Goal: Transaction & Acquisition: Book appointment/travel/reservation

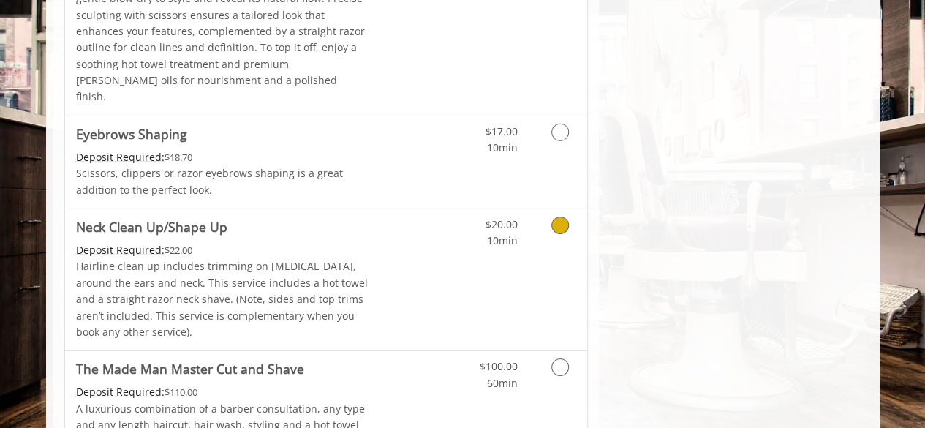
scroll to position [2249, 0]
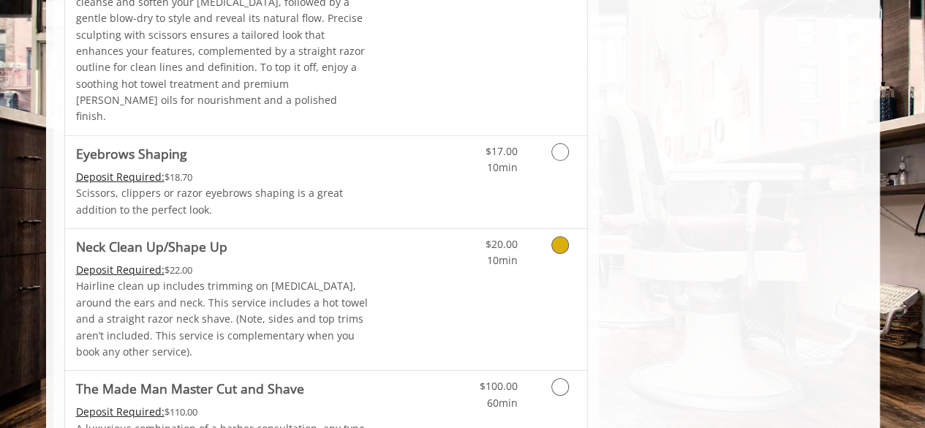
click at [551, 236] on icon "Grooming services" at bounding box center [560, 245] width 18 height 18
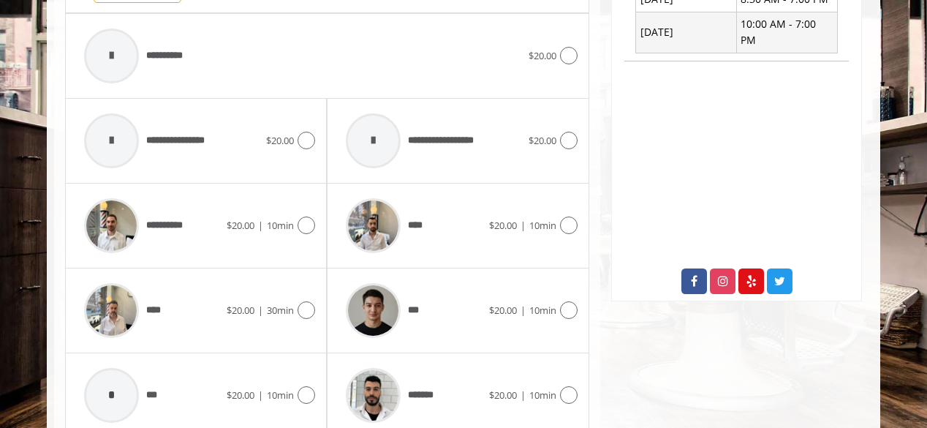
scroll to position [655, 0]
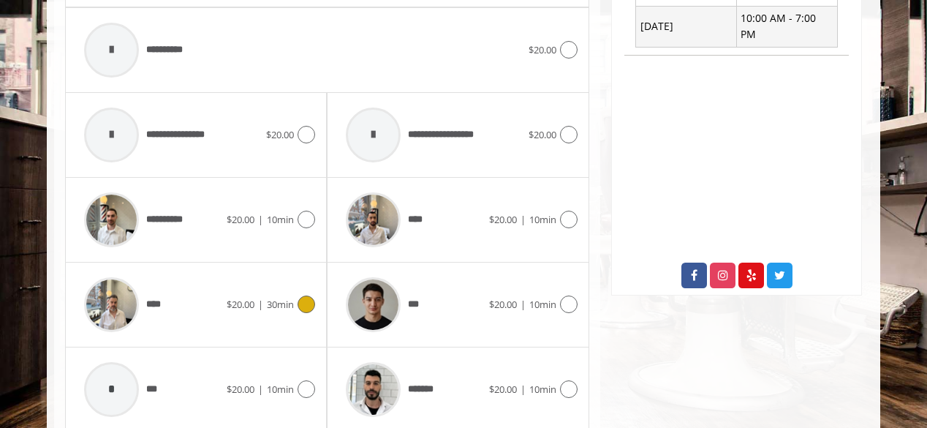
click at [308, 300] on icon at bounding box center [307, 304] width 18 height 18
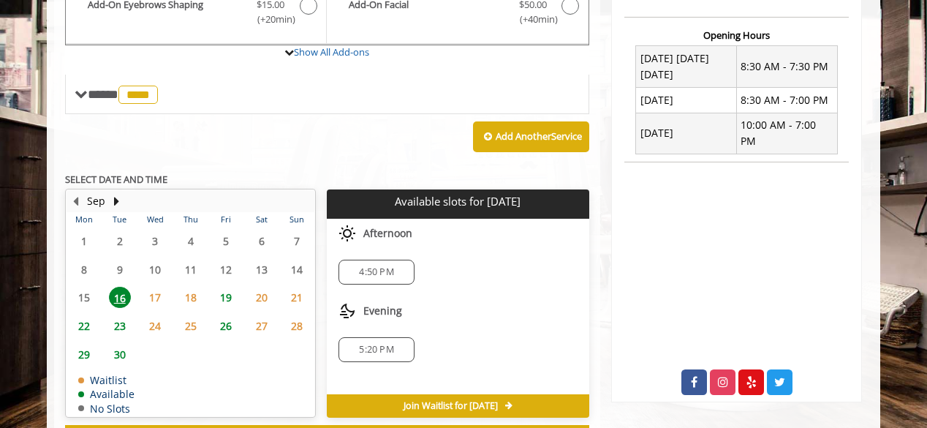
scroll to position [574, 0]
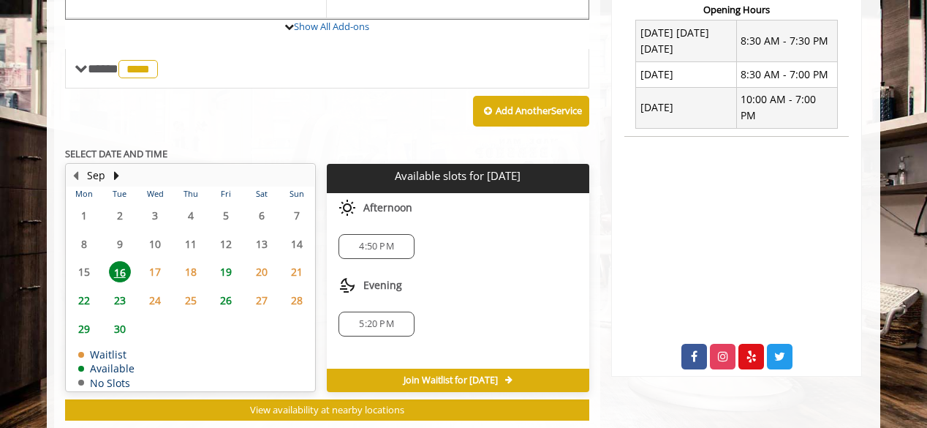
click at [377, 320] on span "5:20 PM" at bounding box center [376, 324] width 34 height 12
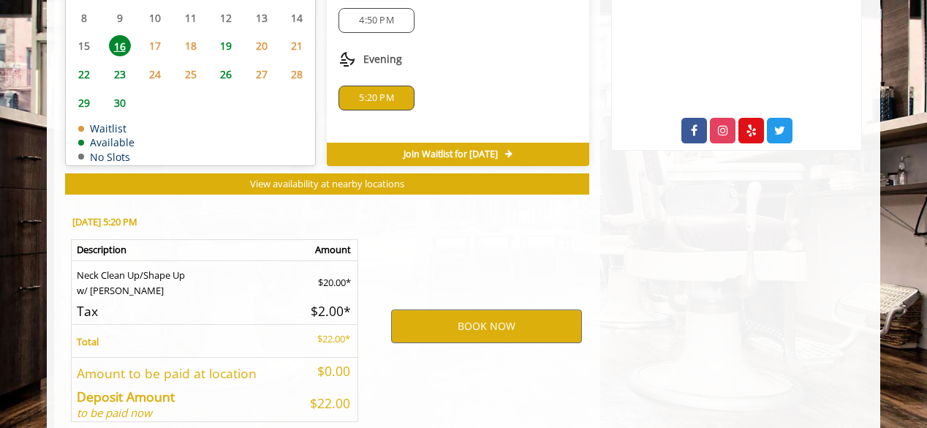
scroll to position [869, 0]
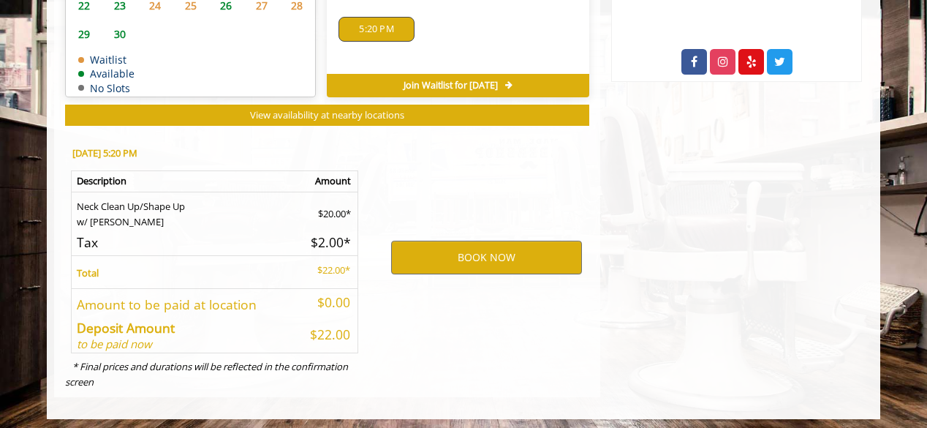
click at [374, 309] on div "BOOK NOW" at bounding box center [486, 257] width 227 height 249
click at [459, 252] on button "BOOK NOW" at bounding box center [486, 258] width 191 height 34
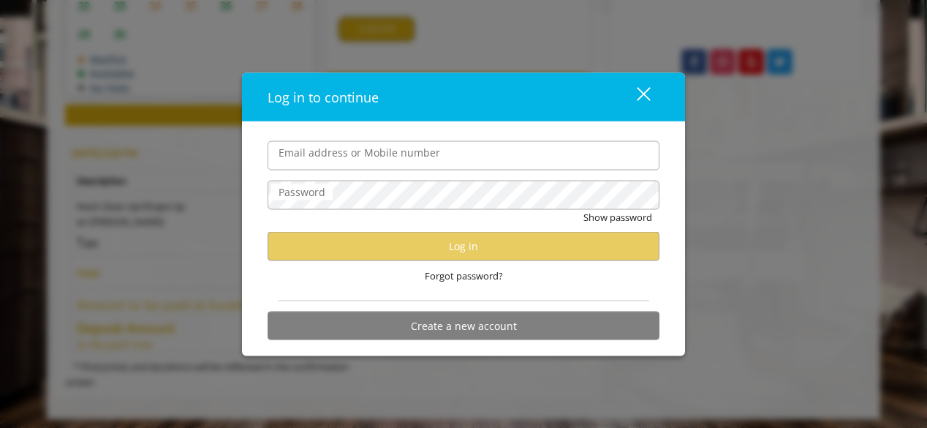
click at [645, 97] on div "close" at bounding box center [634, 97] width 29 height 22
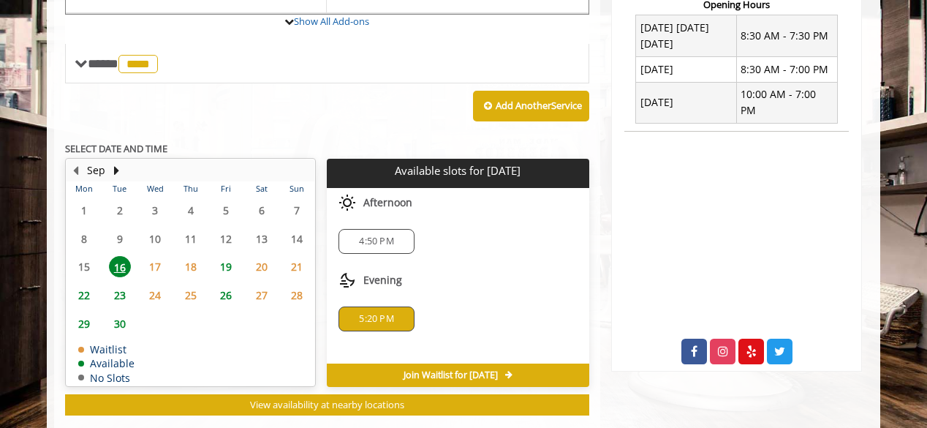
scroll to position [606, 0]
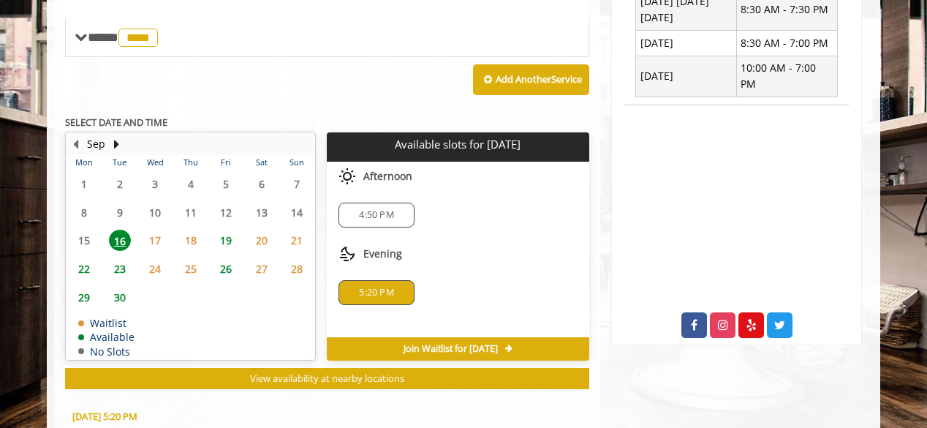
click at [378, 290] on span "5:20 PM" at bounding box center [376, 293] width 34 height 12
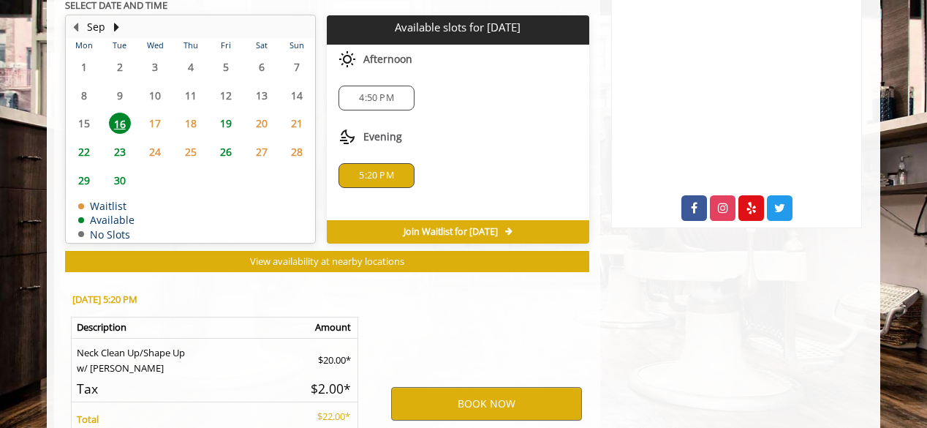
scroll to position [782, 0]
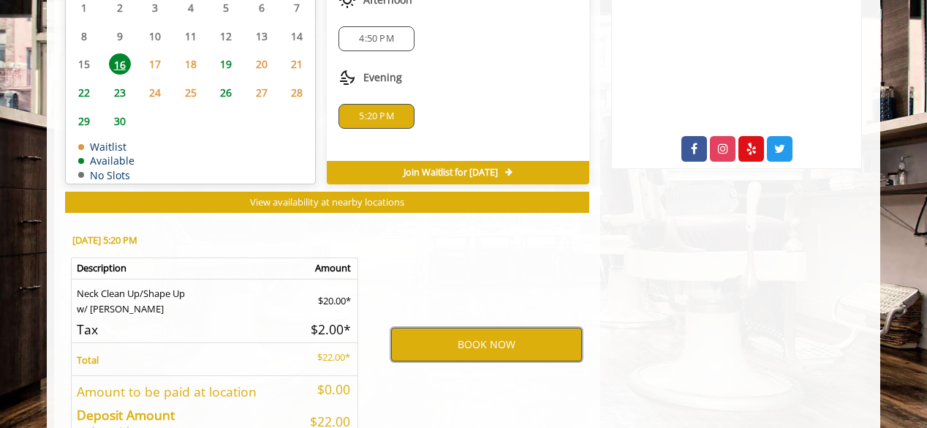
click at [450, 341] on button "BOOK NOW" at bounding box center [486, 345] width 191 height 34
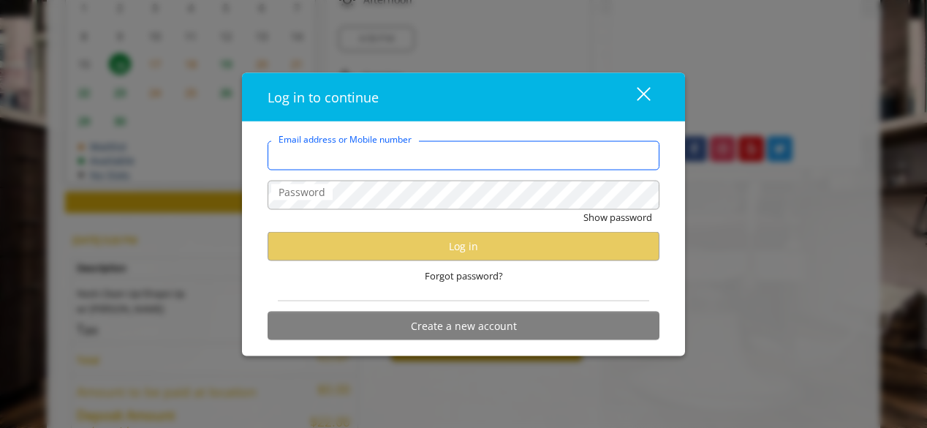
click at [423, 162] on input "Email address or Mobile number" at bounding box center [464, 154] width 392 height 29
type input "**********"
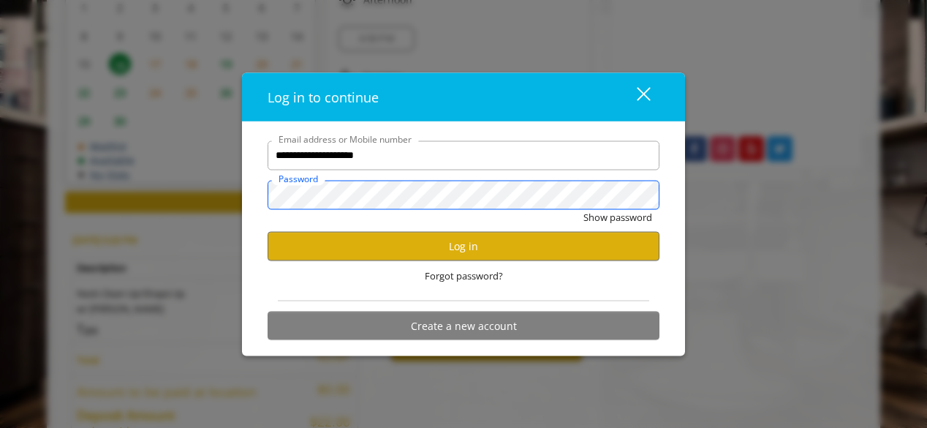
click at [584, 209] on button "Show password" at bounding box center [618, 216] width 69 height 15
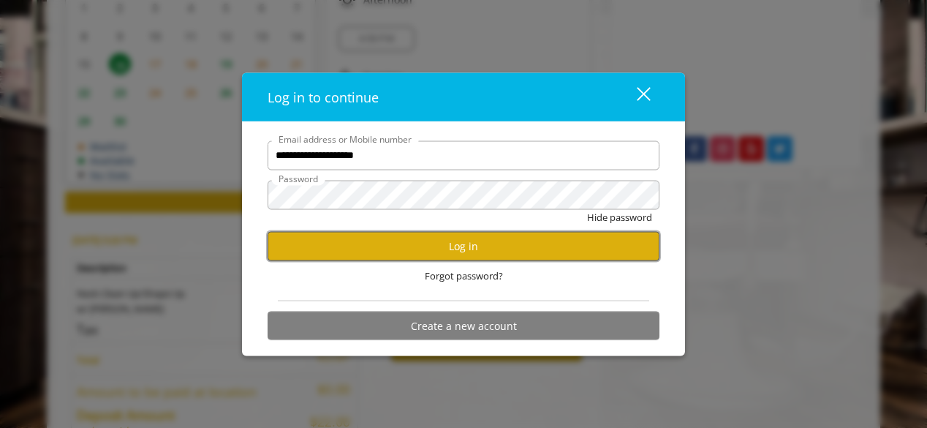
click at [443, 248] on button "Log in" at bounding box center [464, 246] width 392 height 29
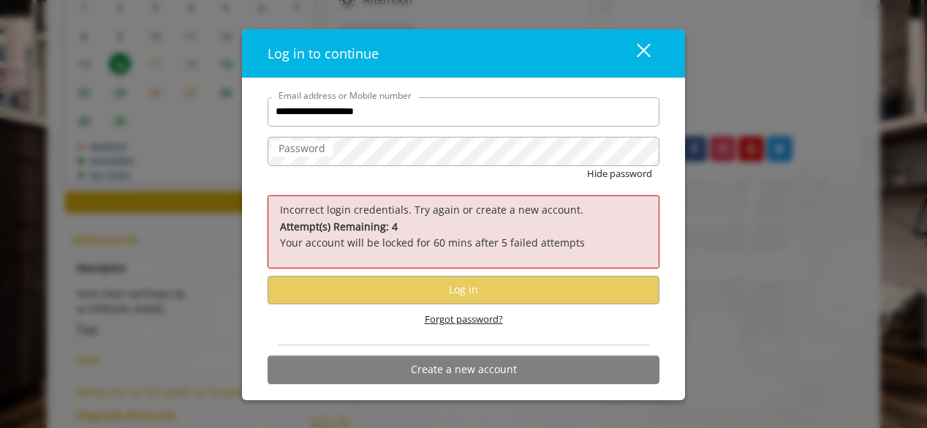
click at [474, 318] on span "Forgot password?" at bounding box center [464, 319] width 78 height 15
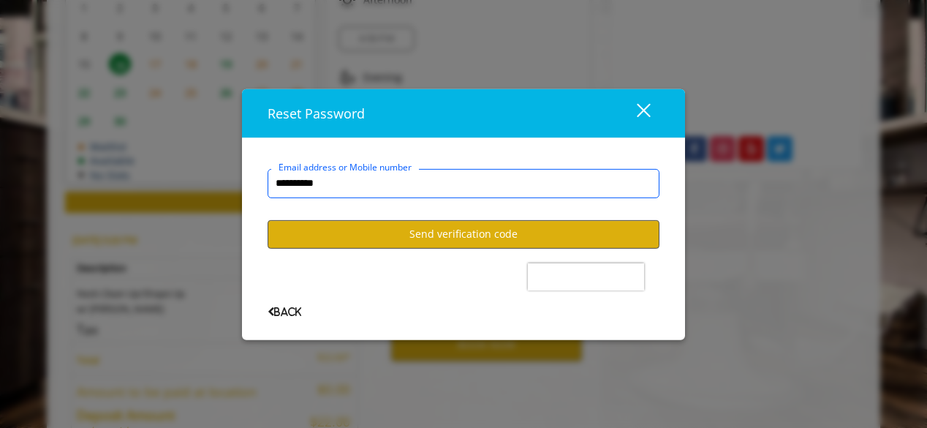
type input "**********"
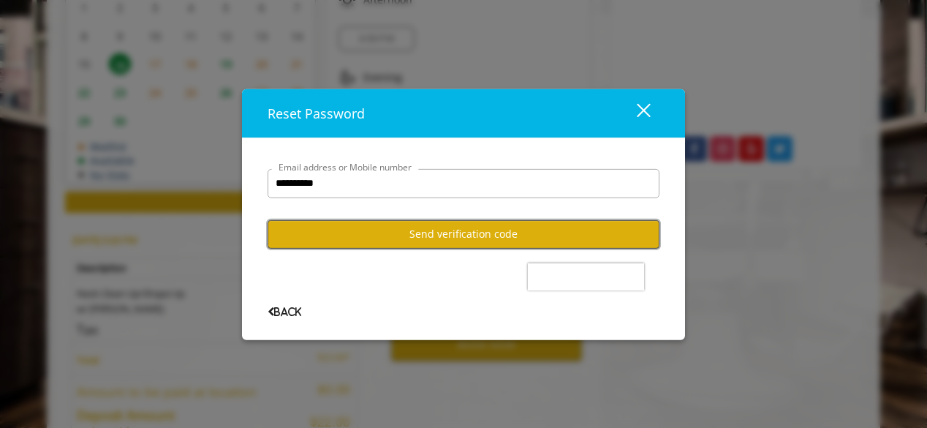
click at [442, 238] on button "Send verification code" at bounding box center [464, 234] width 392 height 29
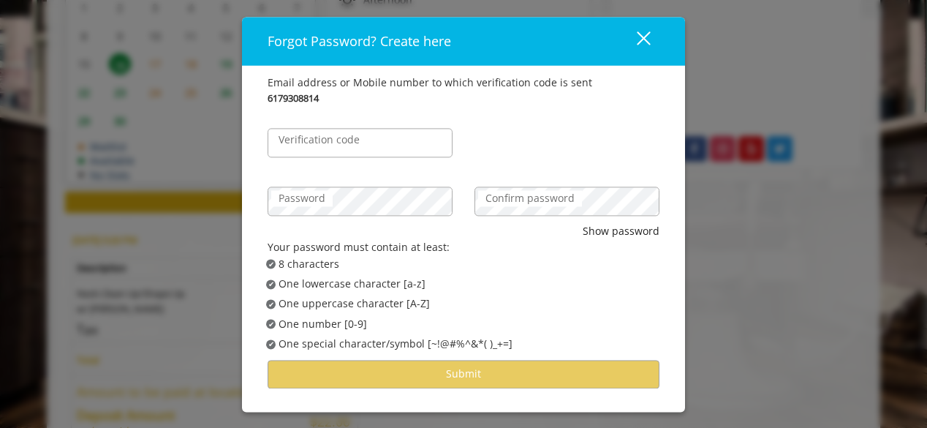
click at [365, 140] on label "Verification code" at bounding box center [319, 140] width 96 height 16
click at [365, 140] on input "Verification code" at bounding box center [360, 142] width 185 height 29
type input "******"
click at [505, 201] on label "Confirm password" at bounding box center [530, 198] width 104 height 16
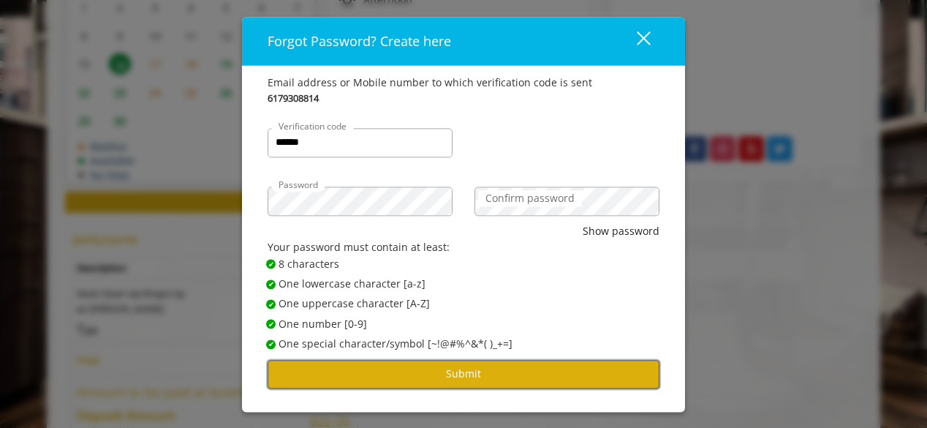
click at [475, 369] on button "Submit" at bounding box center [464, 374] width 392 height 29
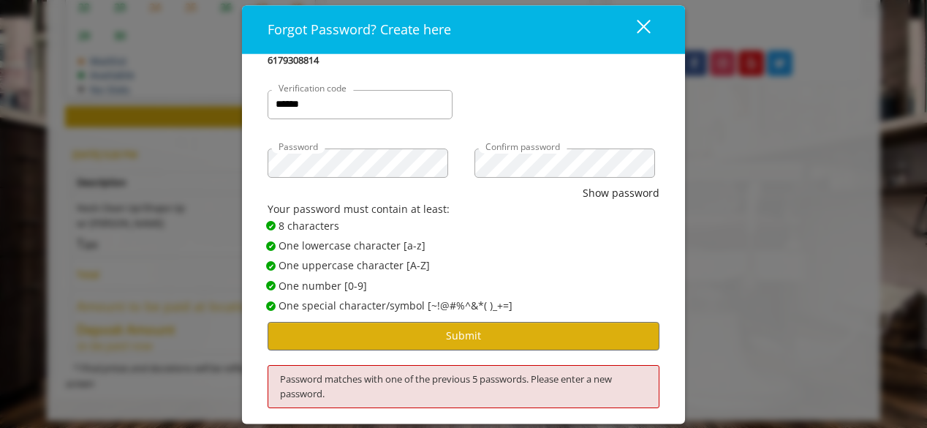
scroll to position [869, 0]
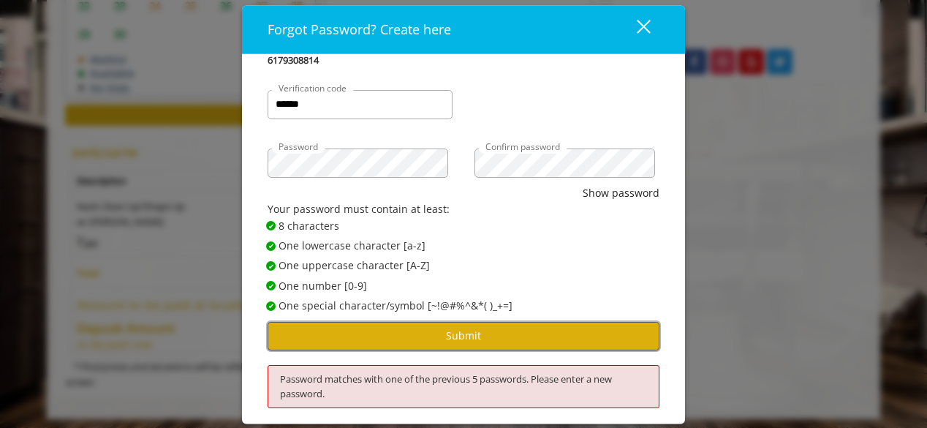
click at [487, 336] on button "Submit" at bounding box center [464, 336] width 392 height 29
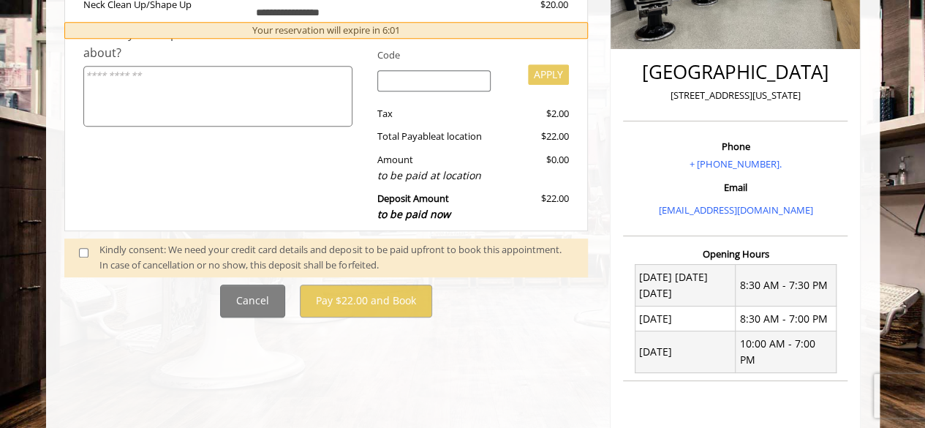
scroll to position [342, 0]
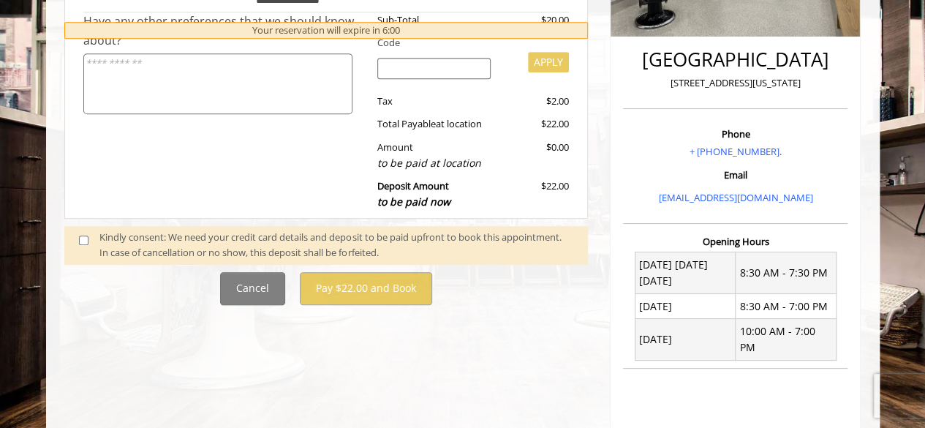
click at [322, 339] on div "**********" at bounding box center [326, 215] width 546 height 786
click at [171, 284] on div "Cancel Pay $22.00 and Book" at bounding box center [326, 288] width 546 height 33
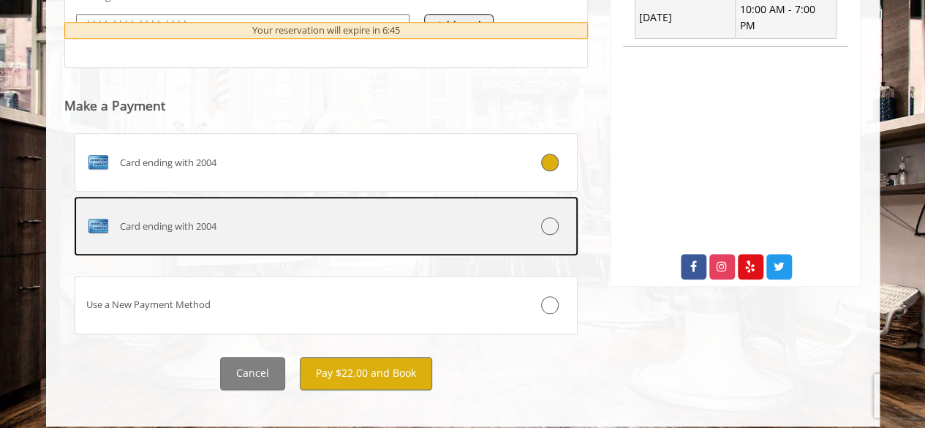
scroll to position [674, 0]
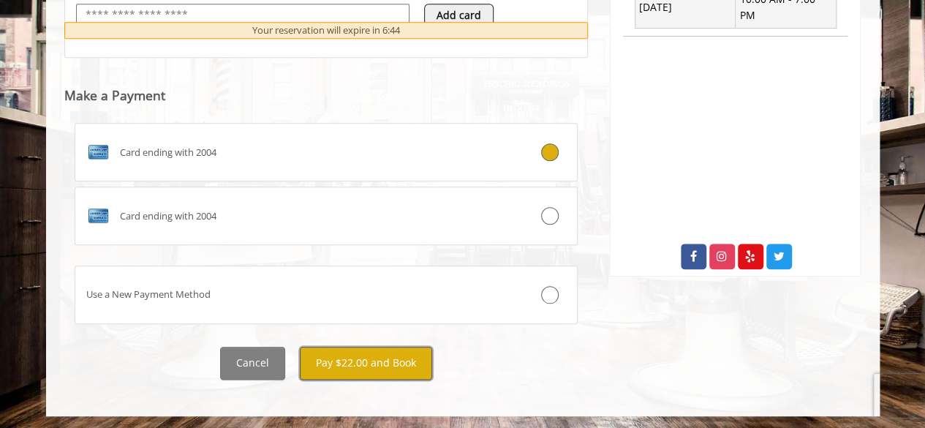
click at [363, 365] on button "Pay $22.00 and Book" at bounding box center [366, 363] width 132 height 33
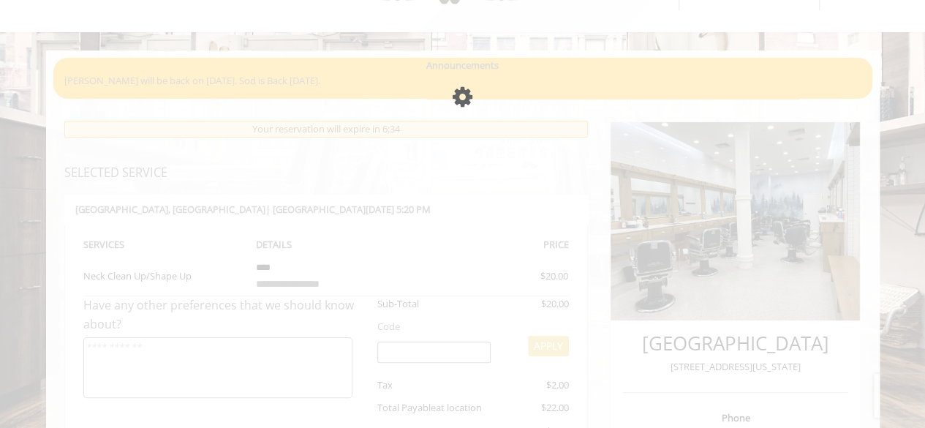
scroll to position [60, 0]
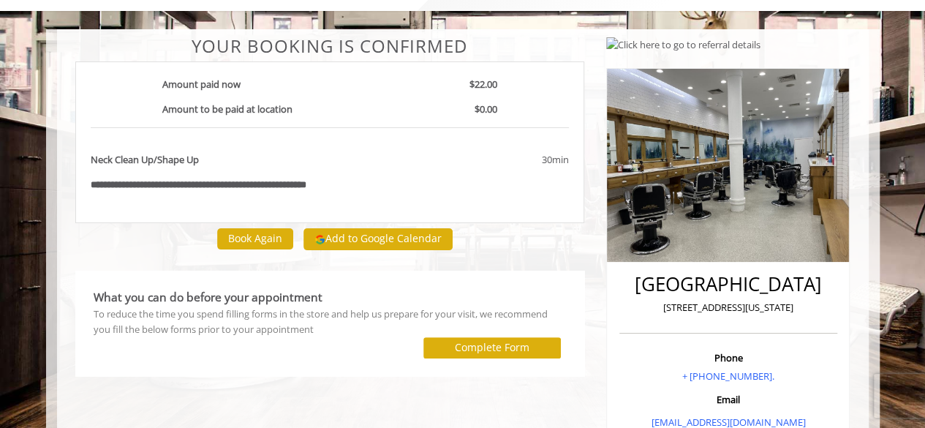
scroll to position [78, 0]
